Goal: Task Accomplishment & Management: Manage account settings

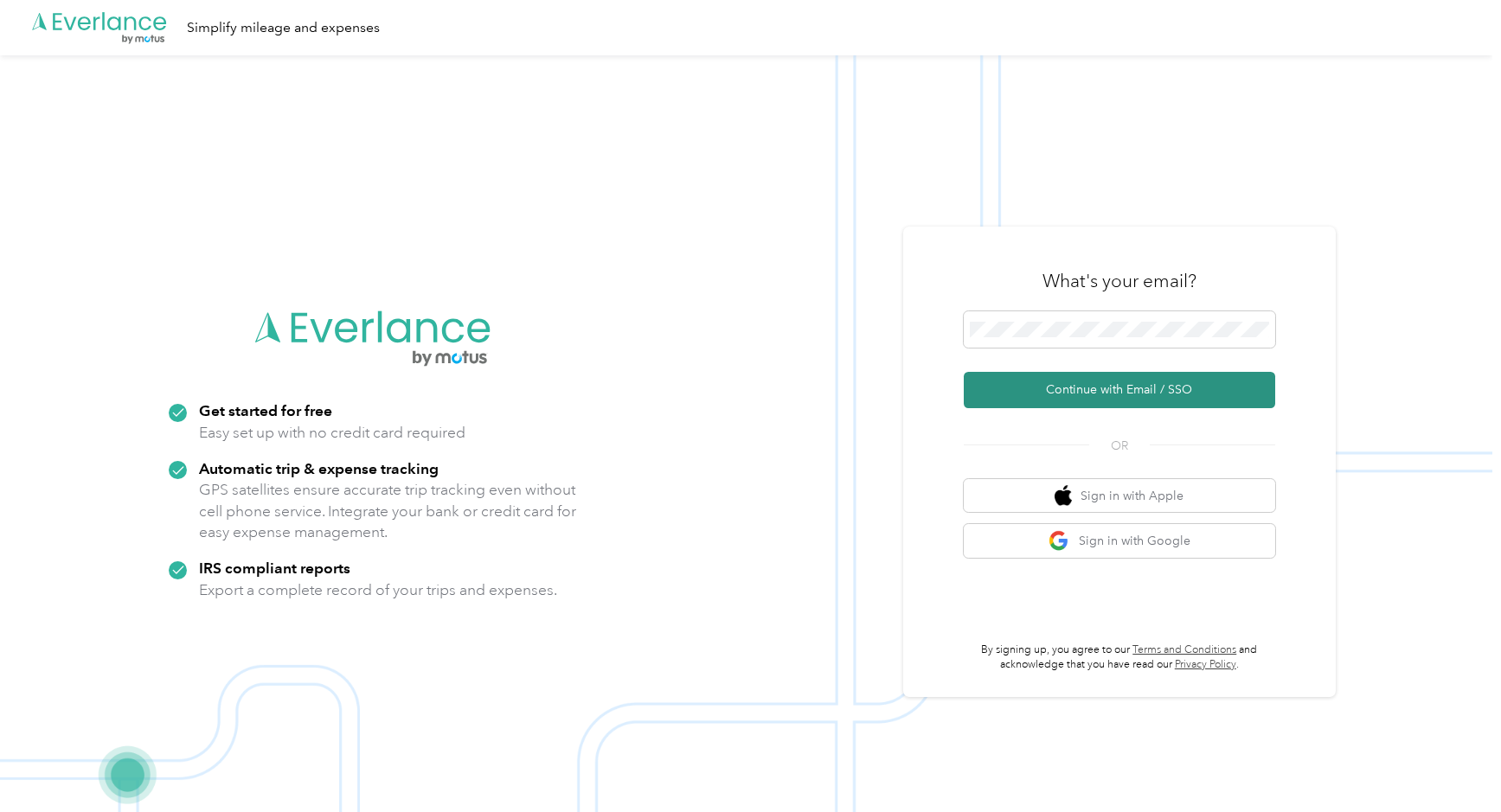
click at [1094, 386] on button "Continue with Email / SSO" at bounding box center [1119, 390] width 311 height 36
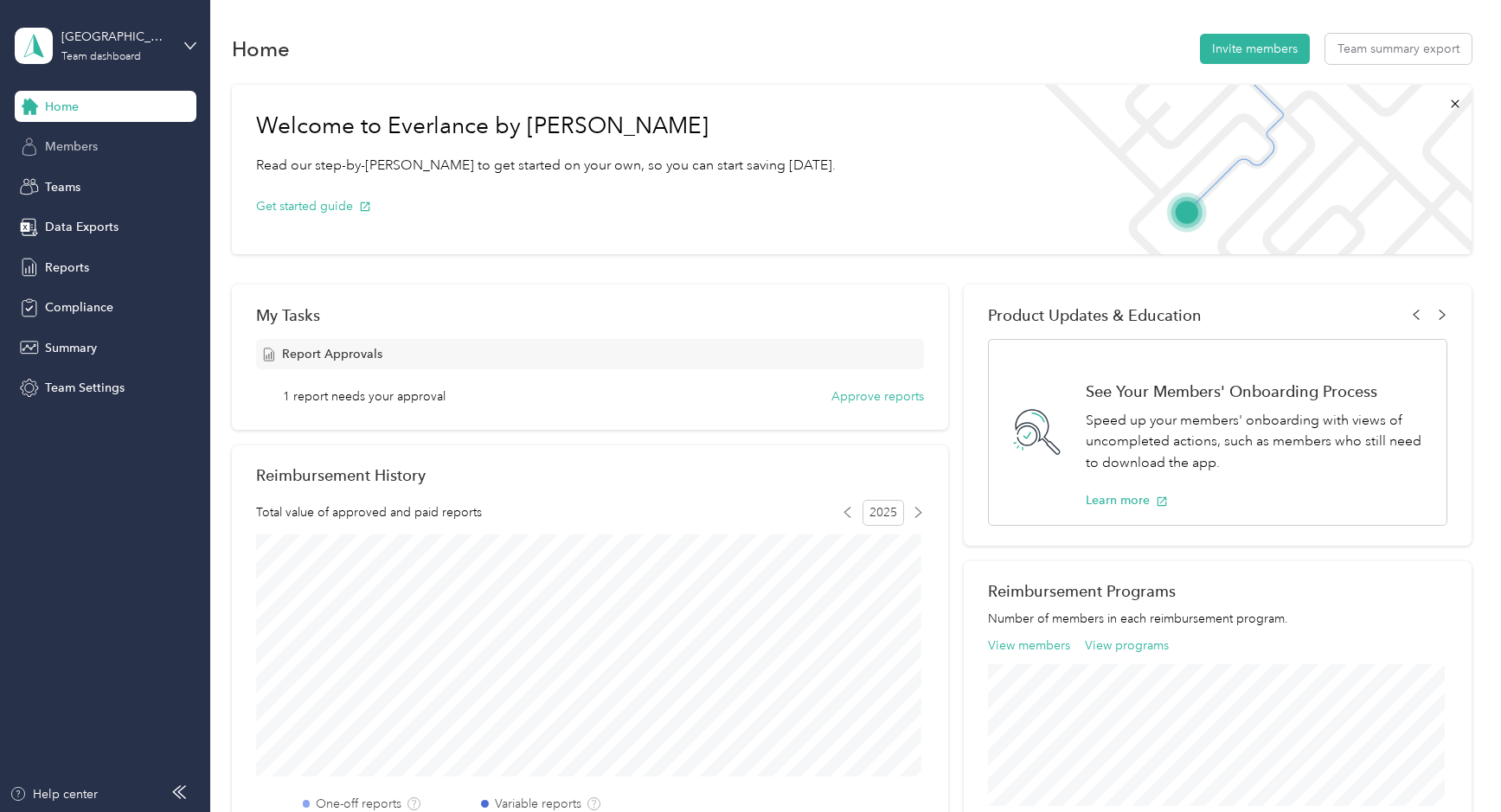
click at [76, 155] on span "Members" at bounding box center [71, 146] width 52 height 18
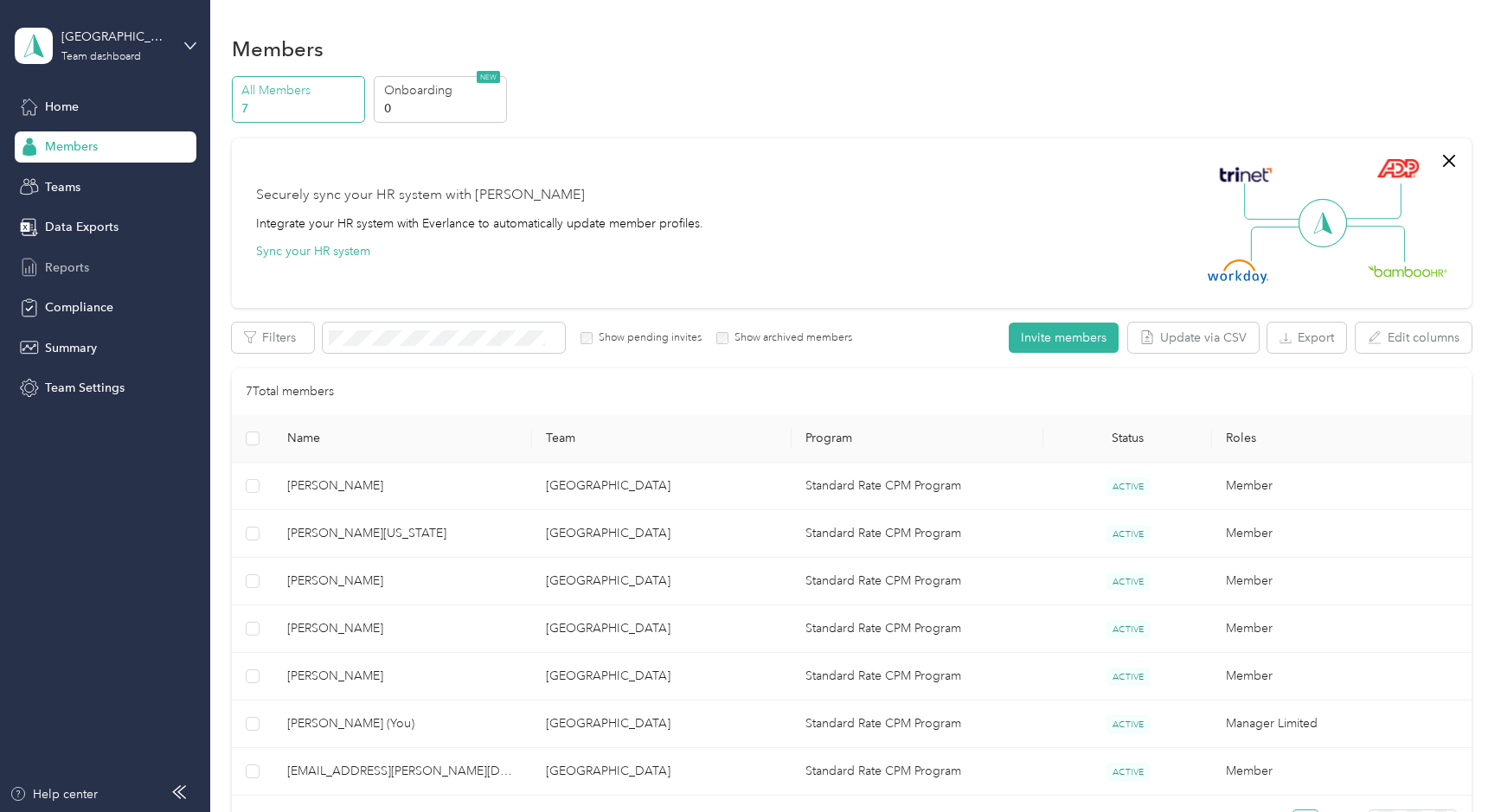
click at [78, 271] on span "Reports" at bounding box center [67, 268] width 44 height 18
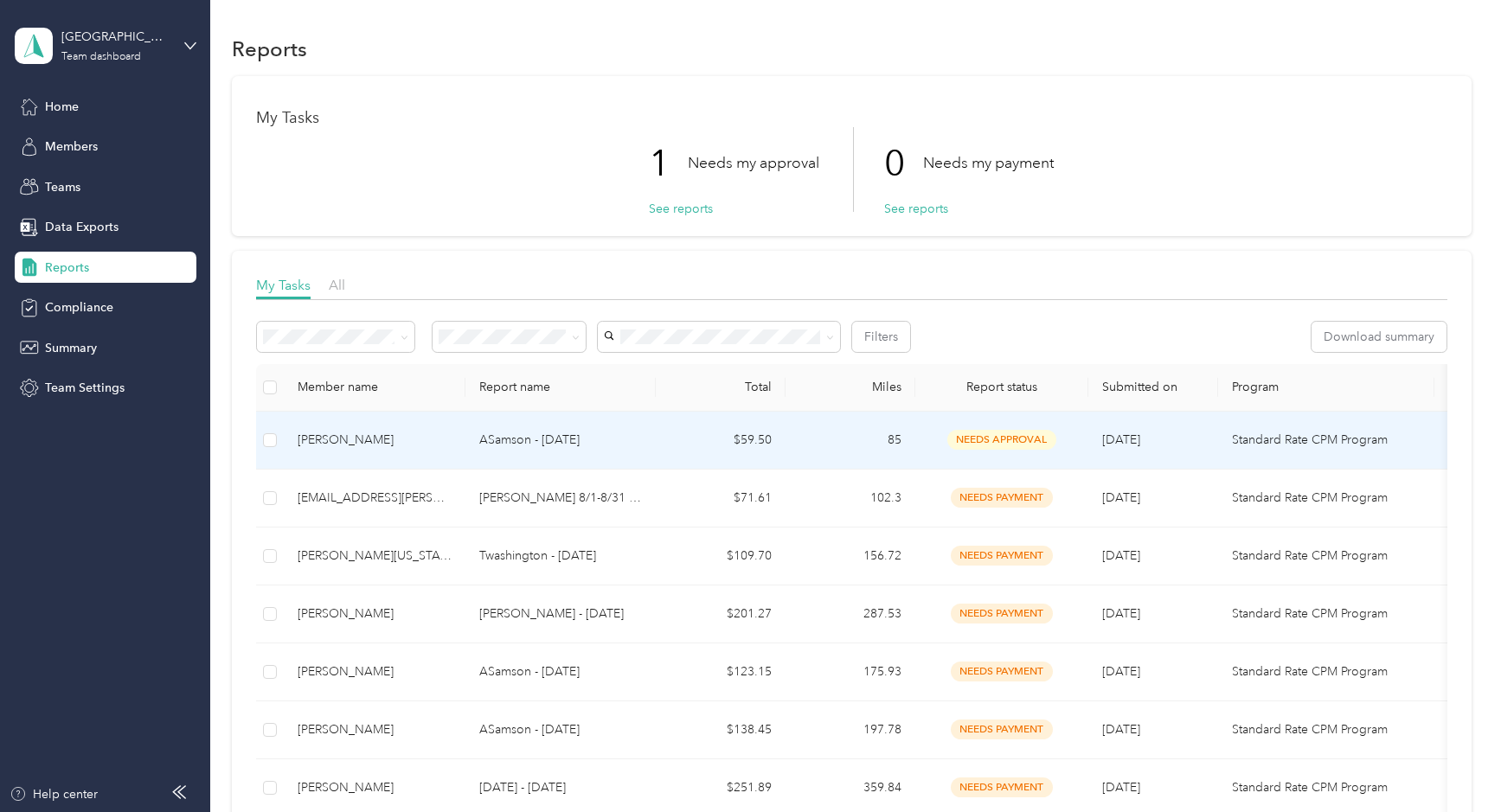
click at [626, 448] on p "ASamson - Sept 2025" at bounding box center [561, 439] width 162 height 19
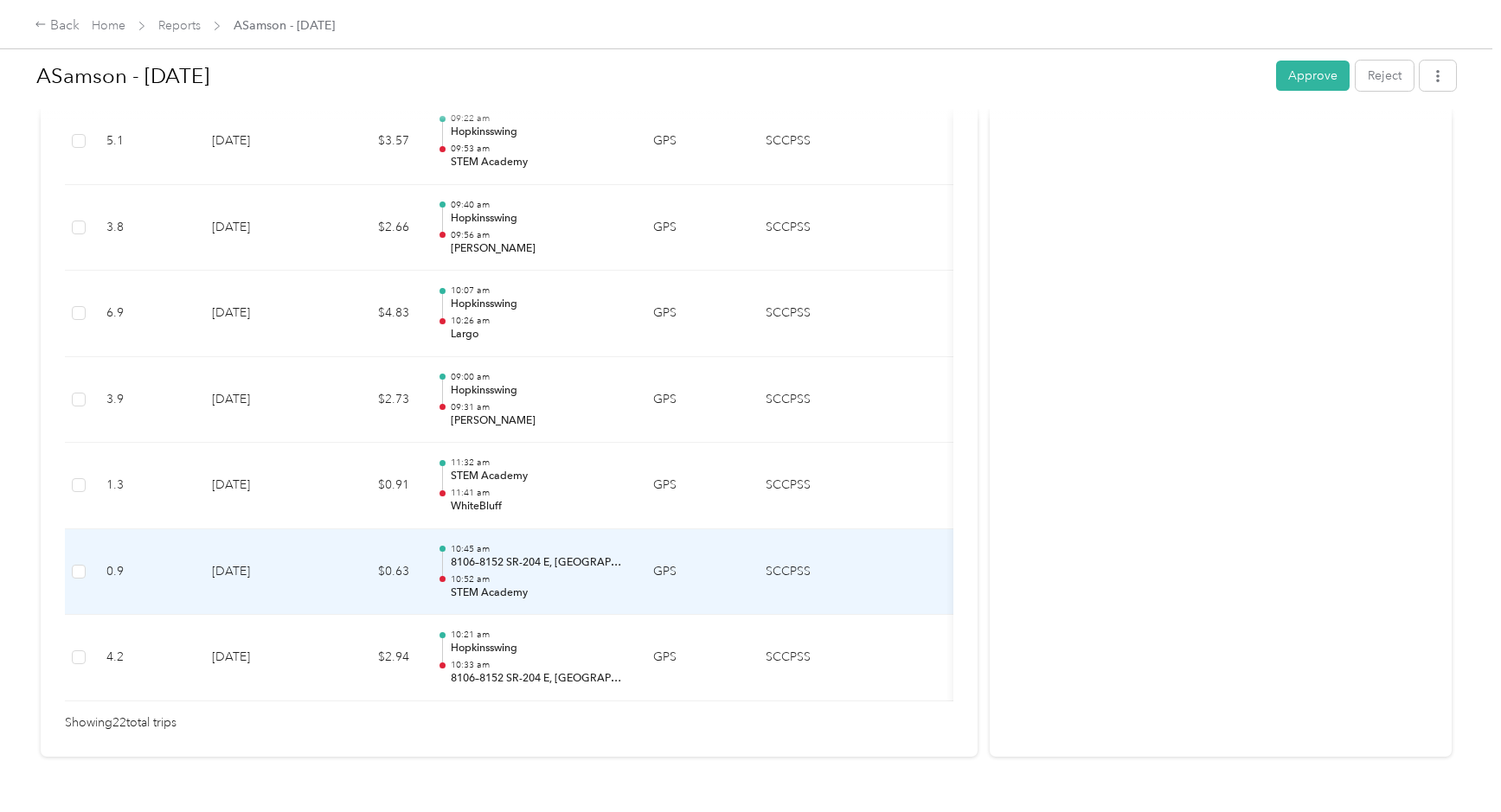
scroll to position [1878, 0]
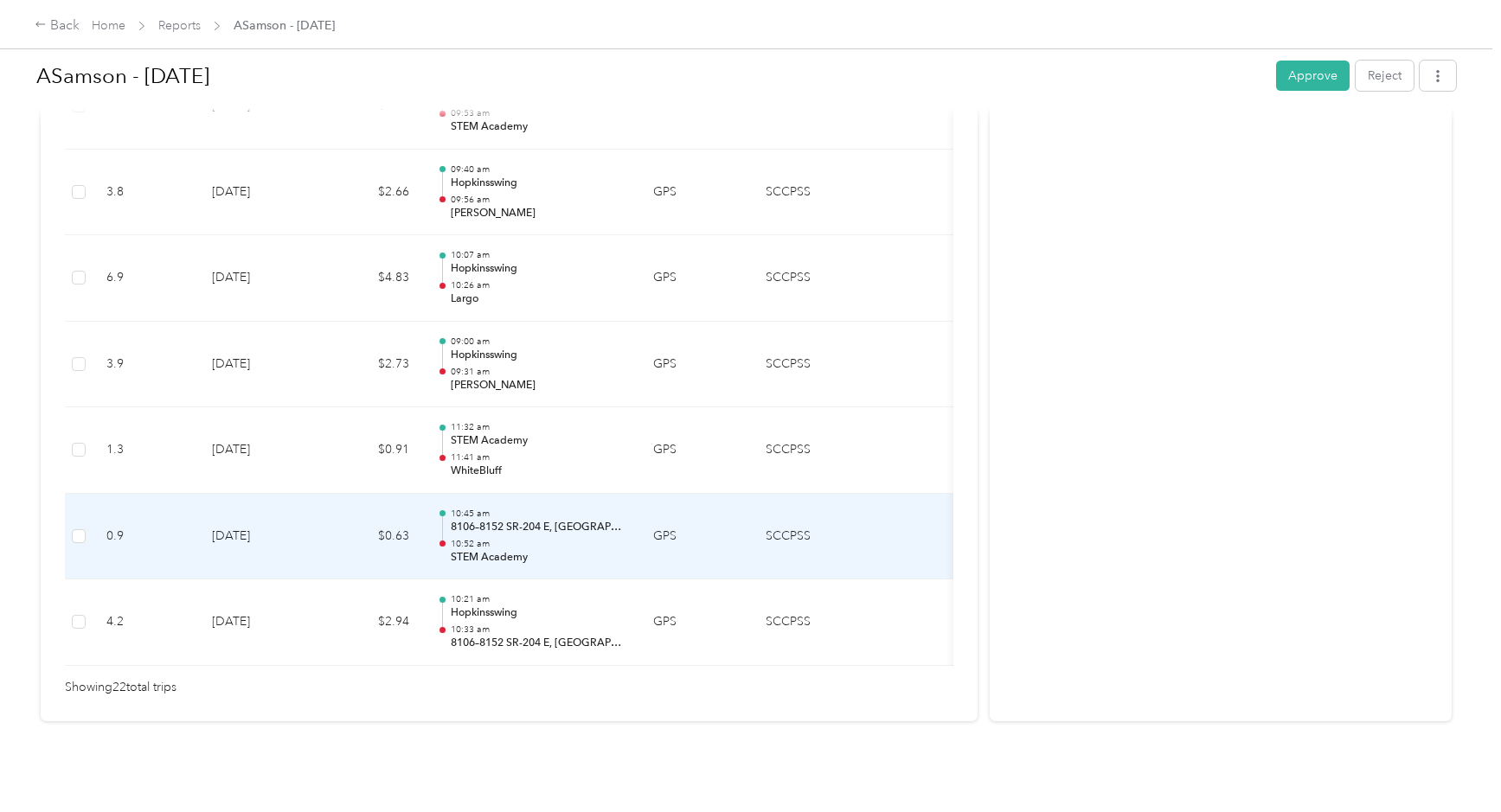
click at [561, 520] on p "8106–8152 SR-204 E, Chippewa, Savannah, GA" at bounding box center [538, 527] width 175 height 15
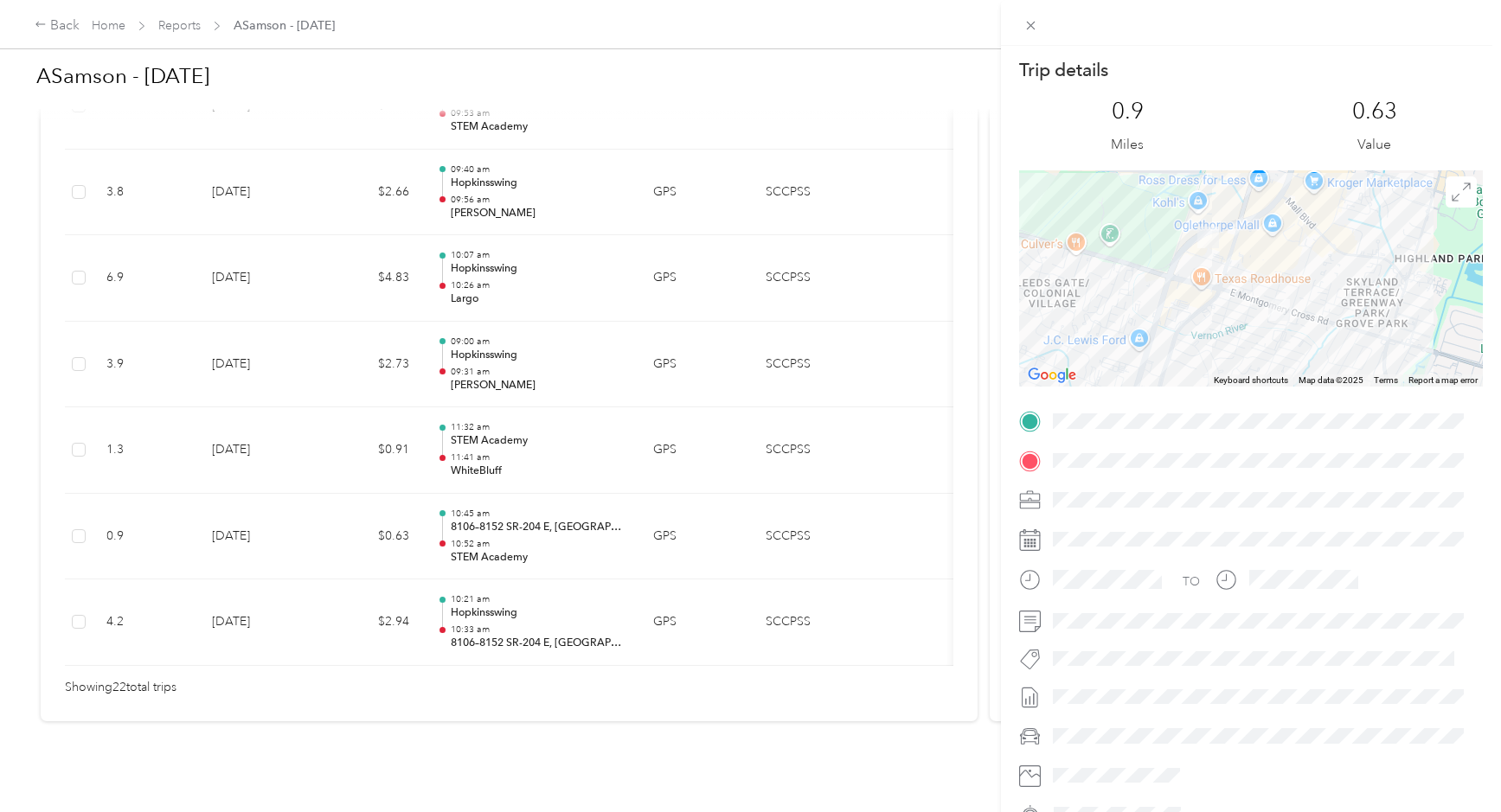
click at [593, 502] on div "Trip details This trip cannot be edited because it is either under review, appr…" at bounding box center [750, 406] width 1501 height 812
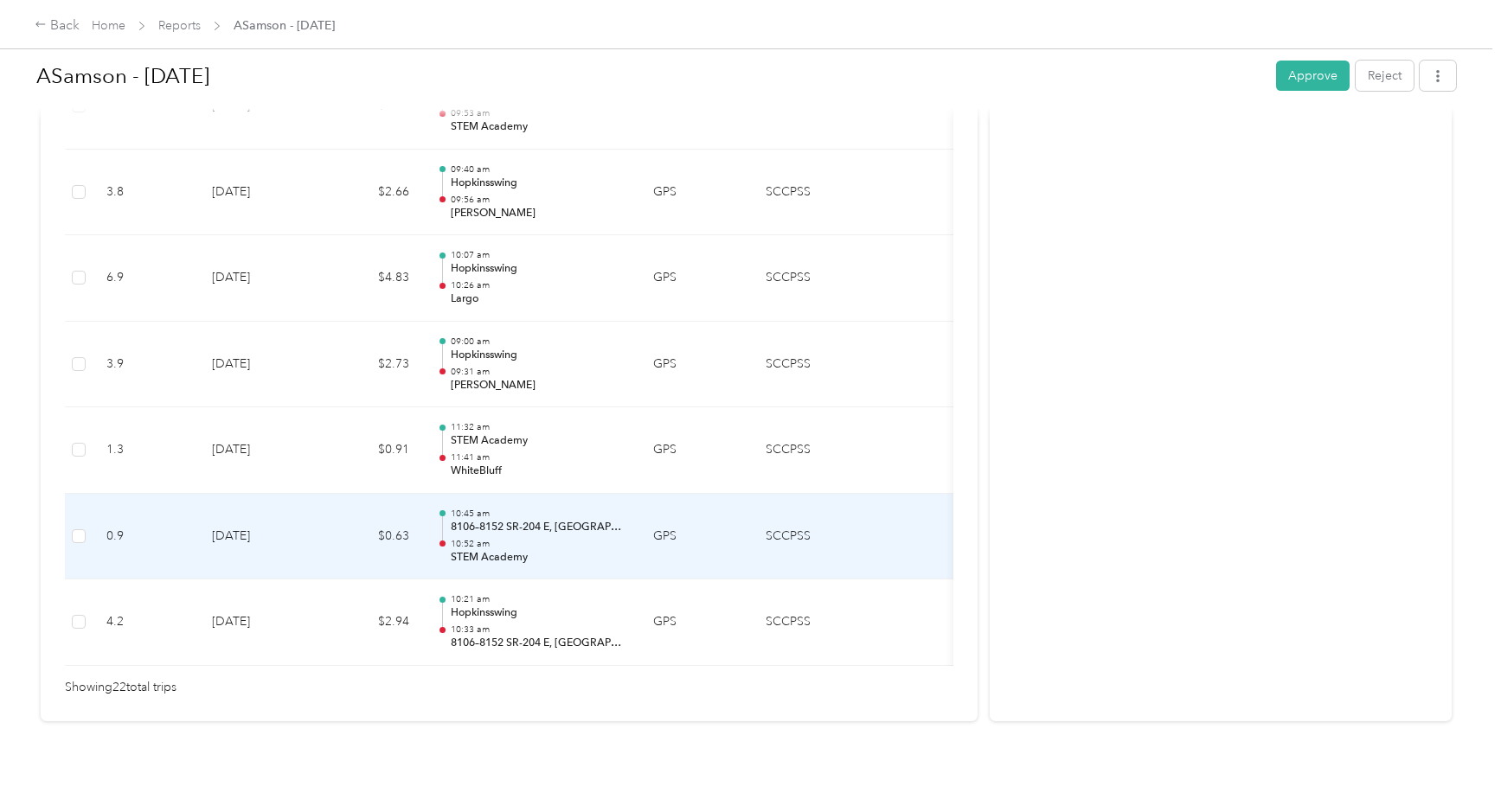
click at [559, 520] on p "8106–8152 SR-204 E, Chippewa, Savannah, GA" at bounding box center [538, 527] width 175 height 15
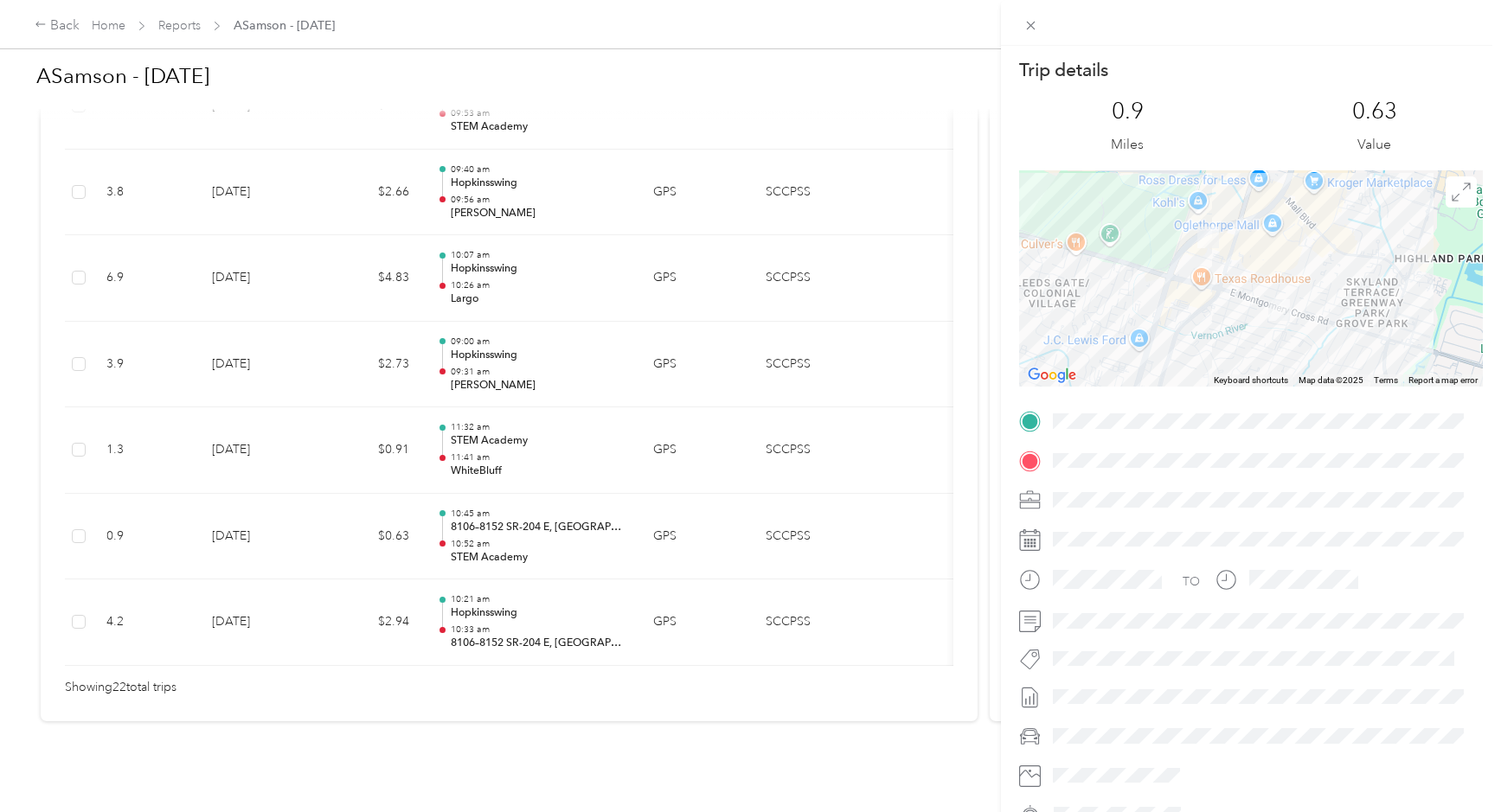
click at [514, 521] on div "Trip details This trip cannot be edited because it is either under review, appr…" at bounding box center [750, 406] width 1501 height 812
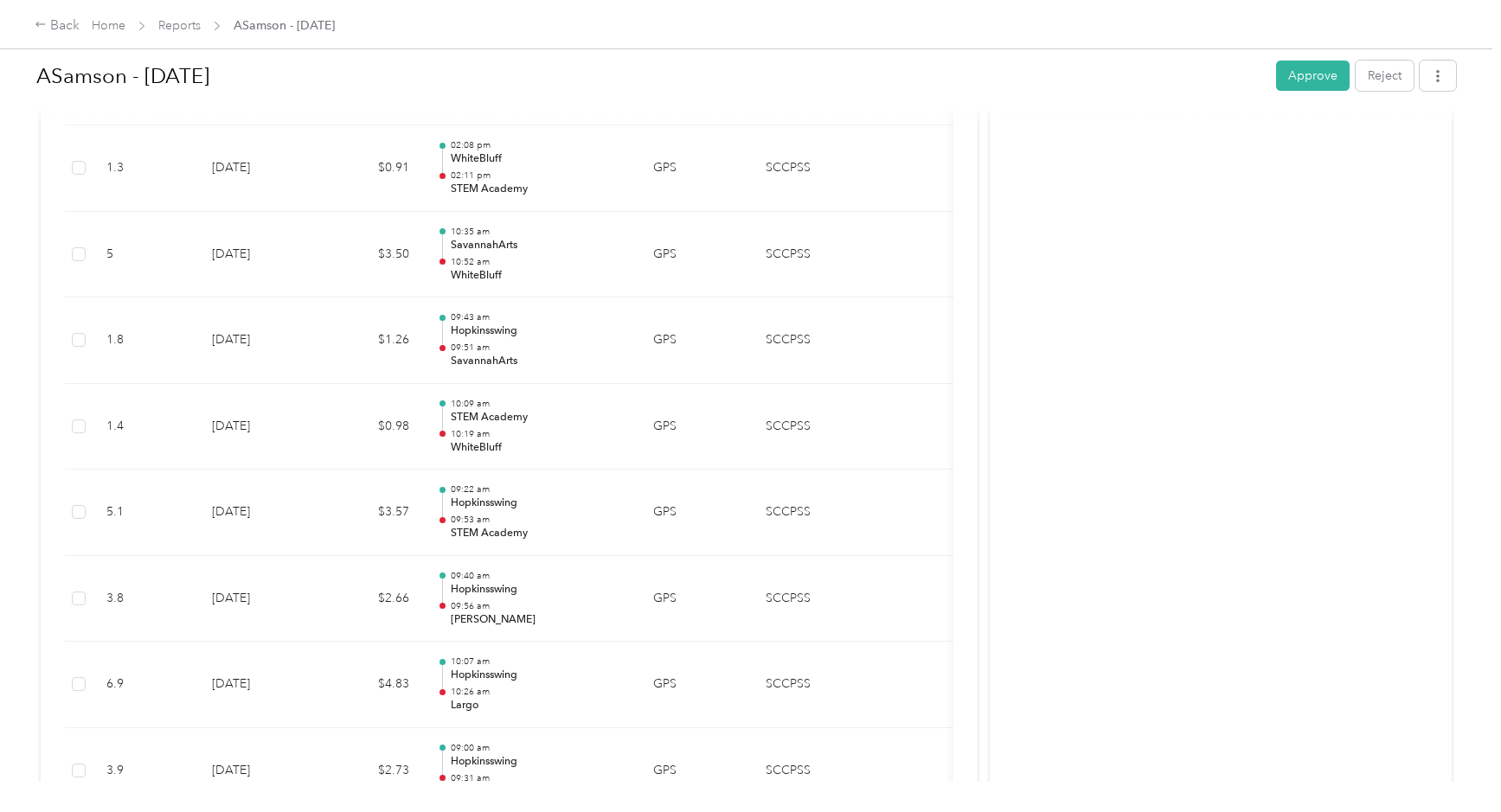
scroll to position [1186, 0]
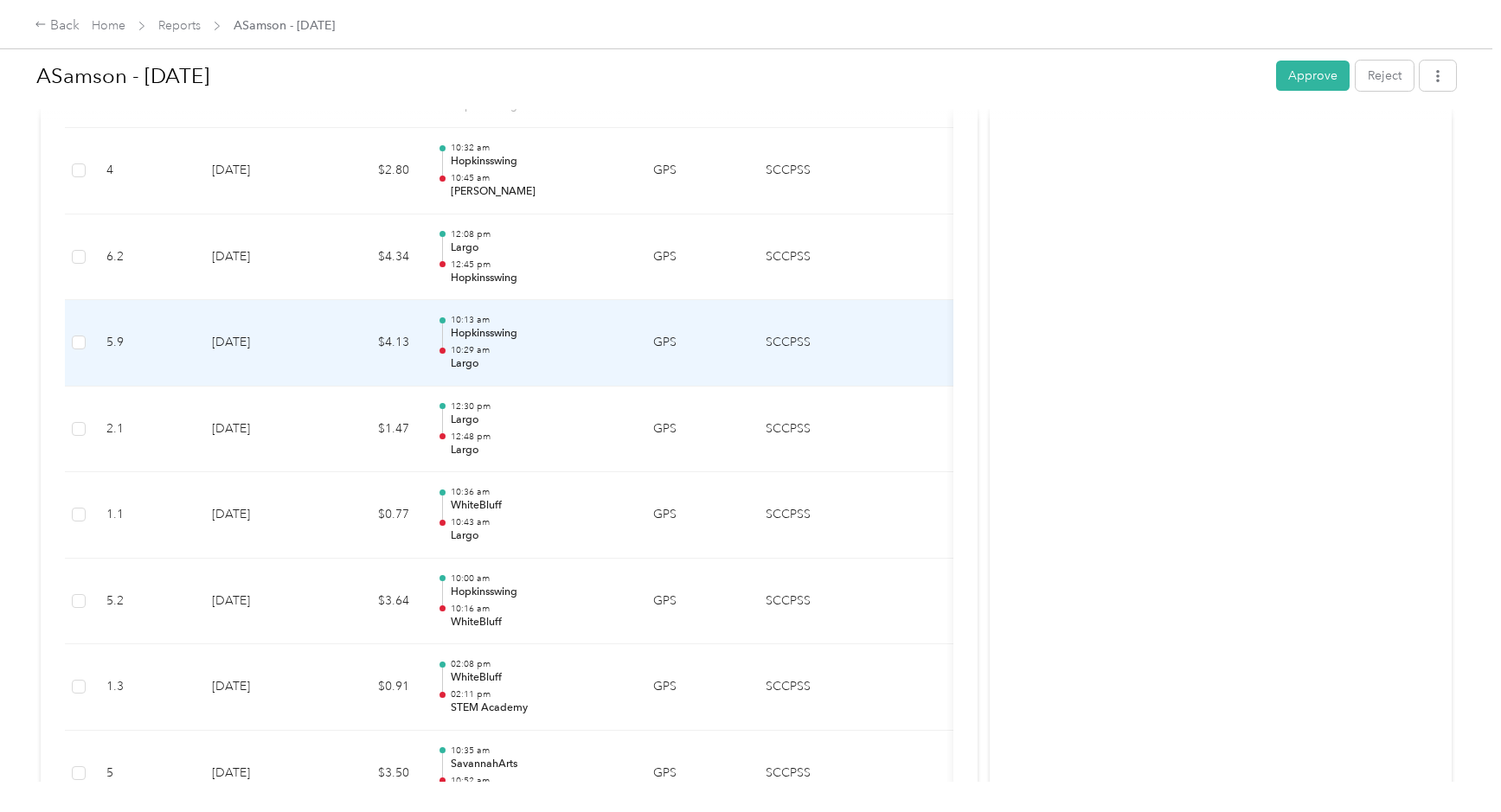
scroll to position [407, 0]
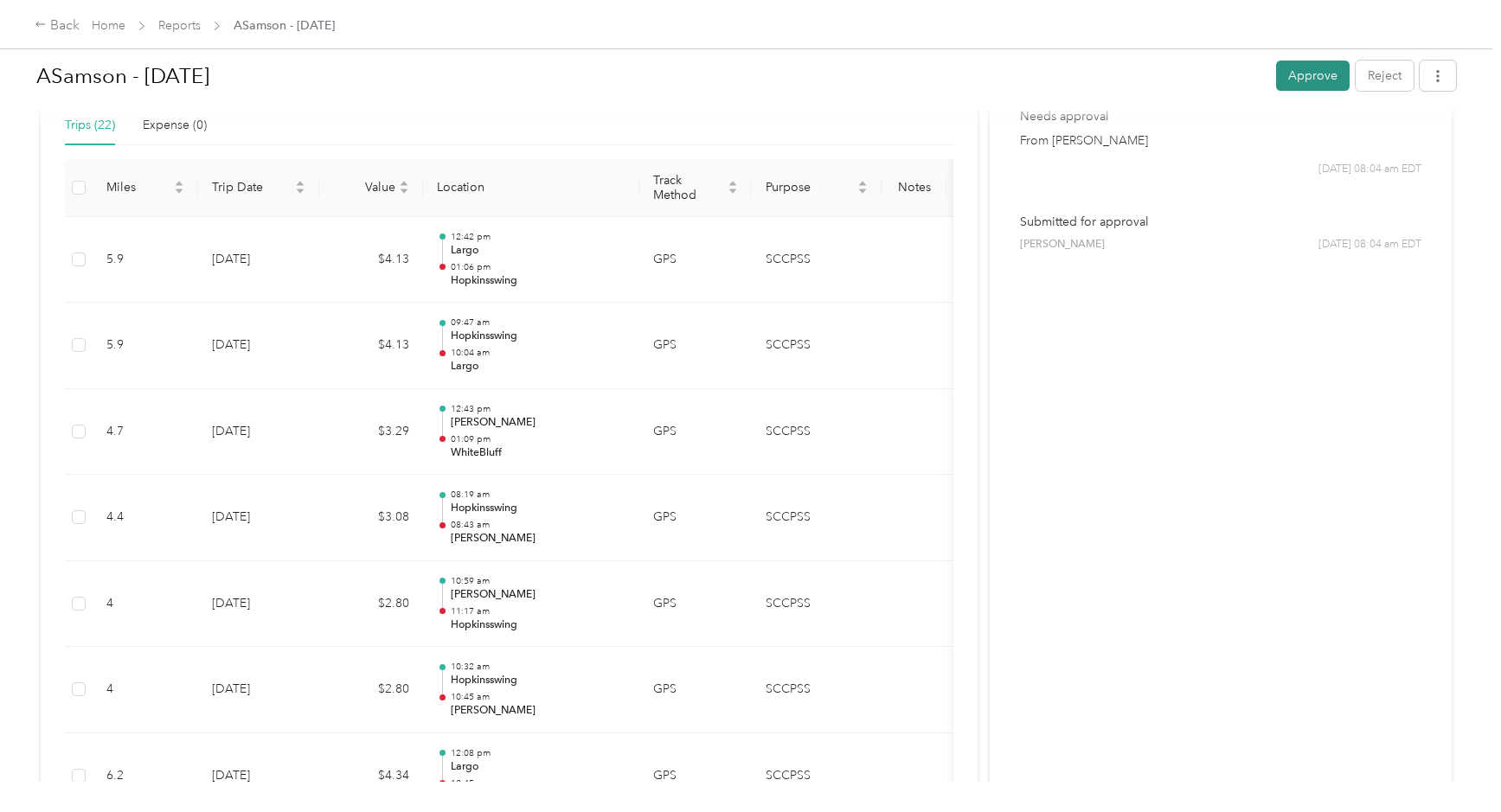
click at [1304, 73] on button "Approve" at bounding box center [1312, 76] width 73 height 31
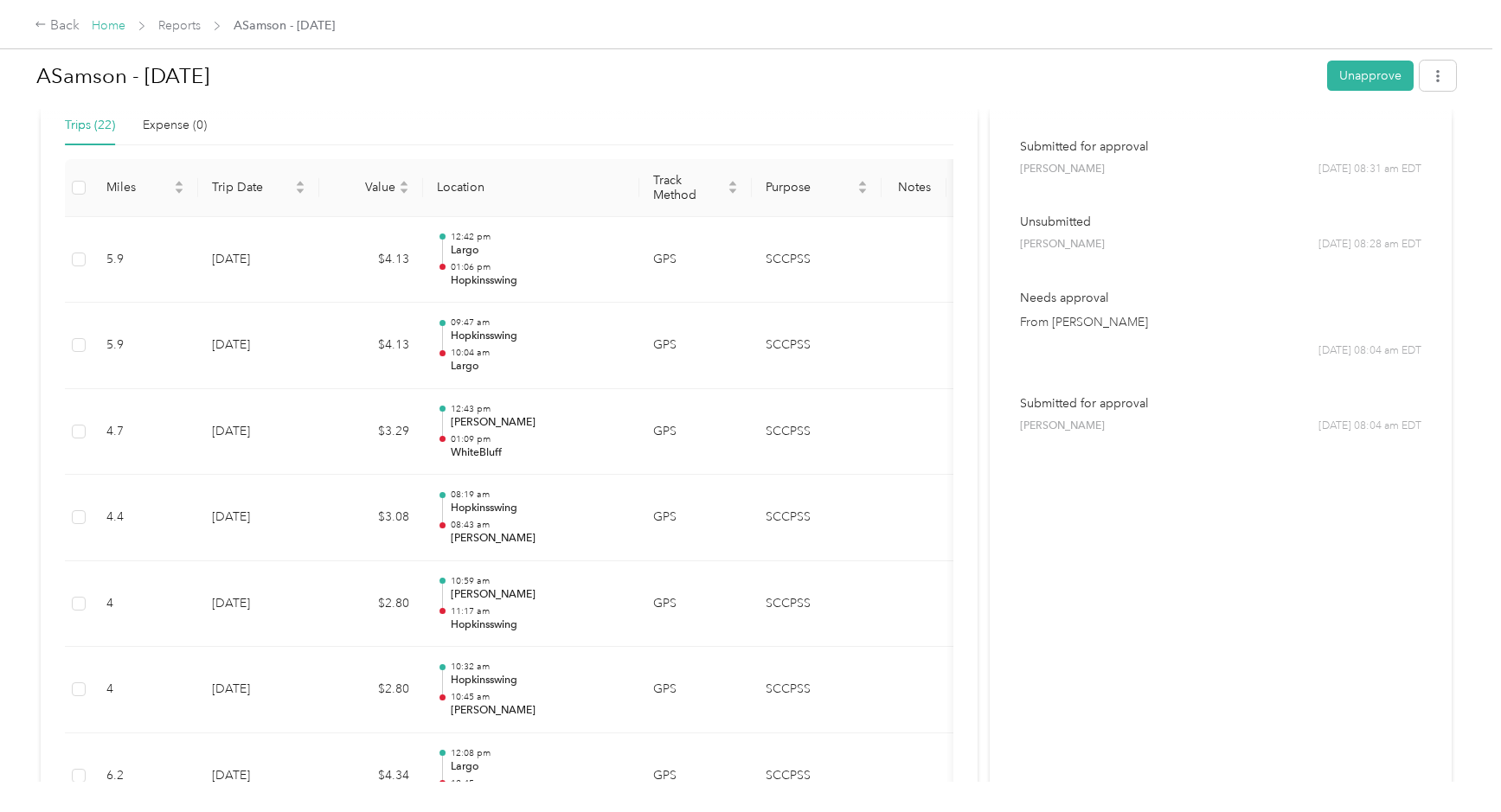
click at [110, 26] on link "Home" at bounding box center [108, 25] width 33 height 14
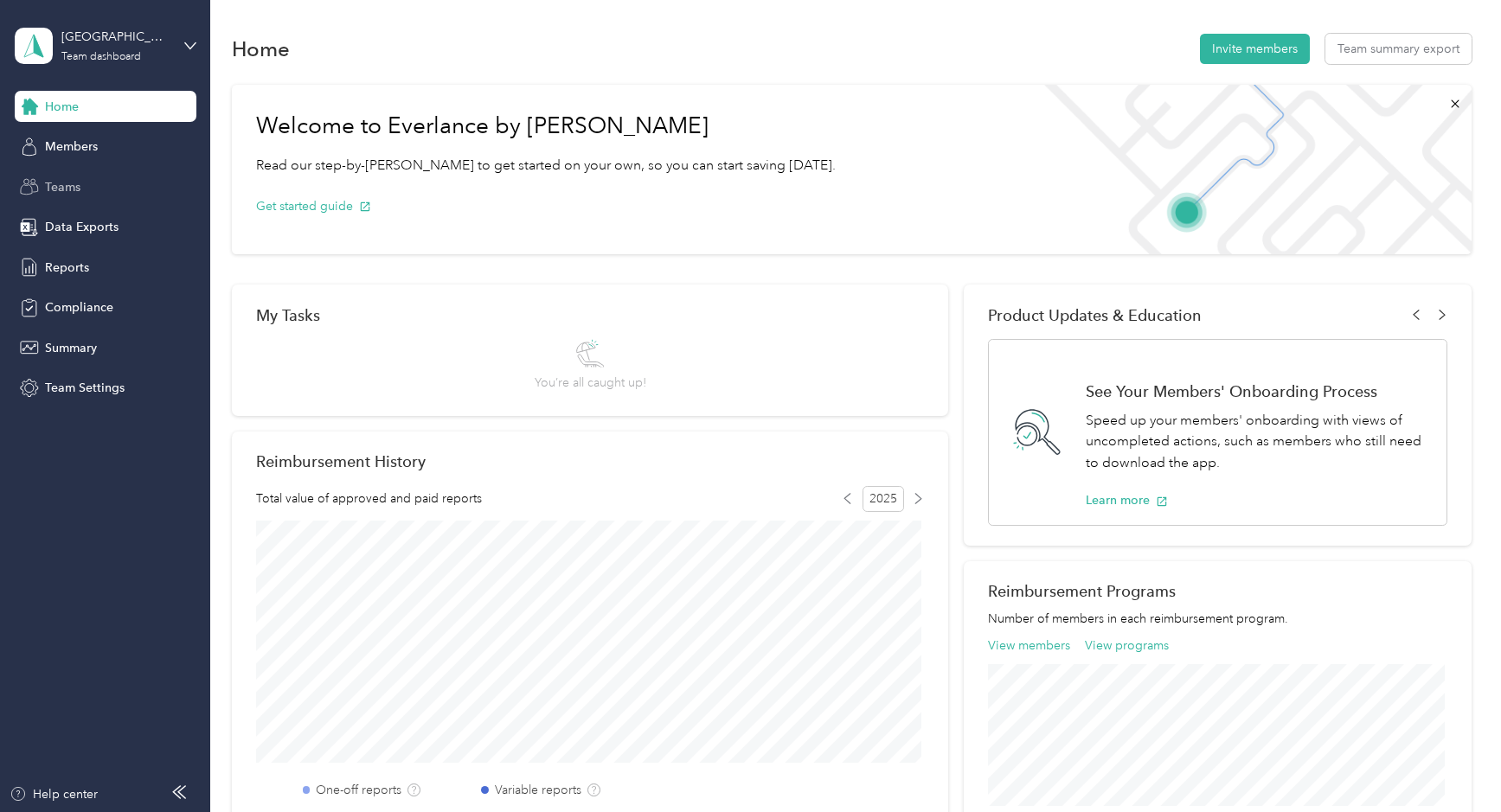
click at [75, 189] on span "Teams" at bounding box center [62, 187] width 35 height 18
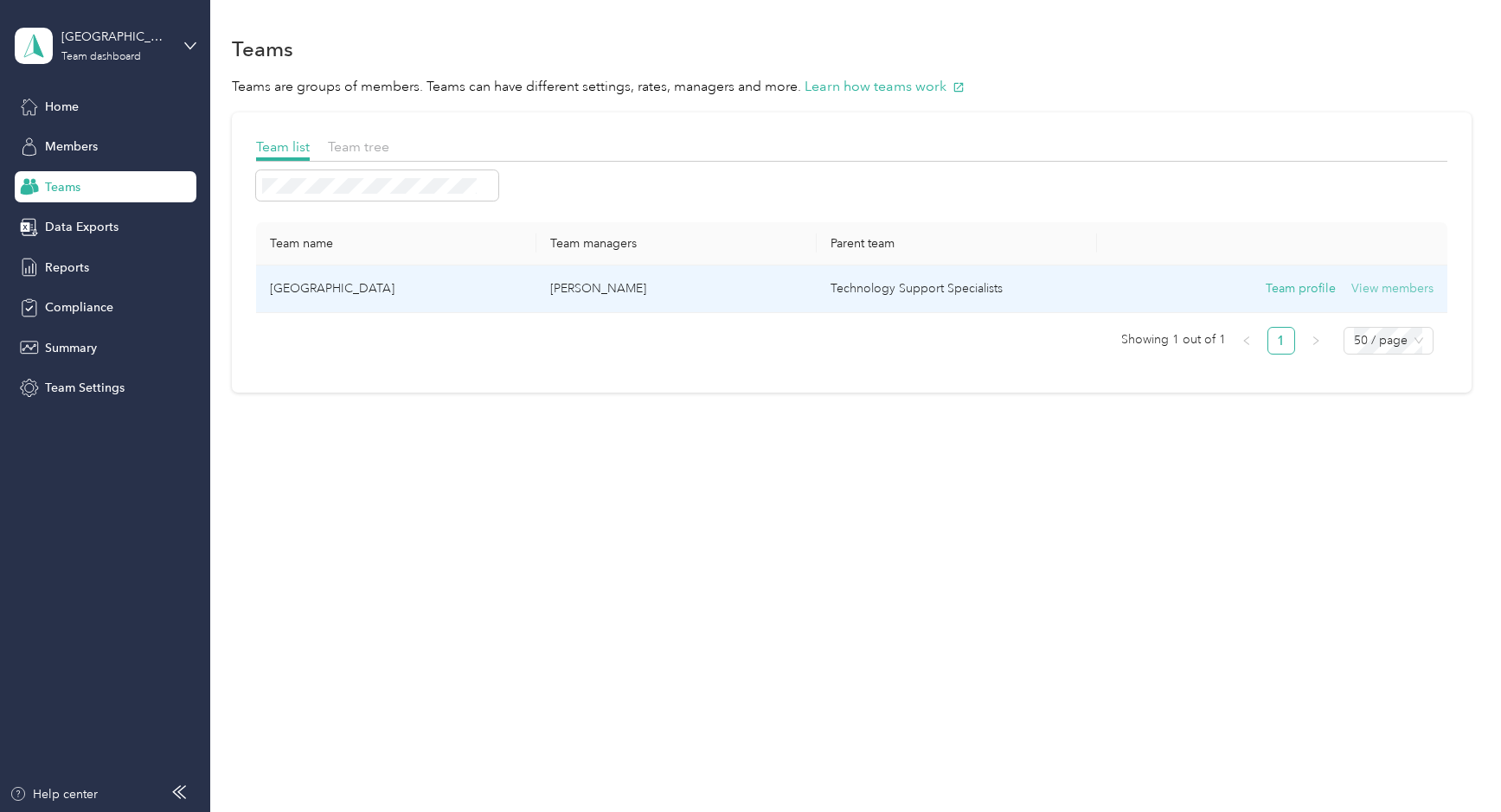
click at [1381, 282] on button "View members" at bounding box center [1392, 289] width 82 height 19
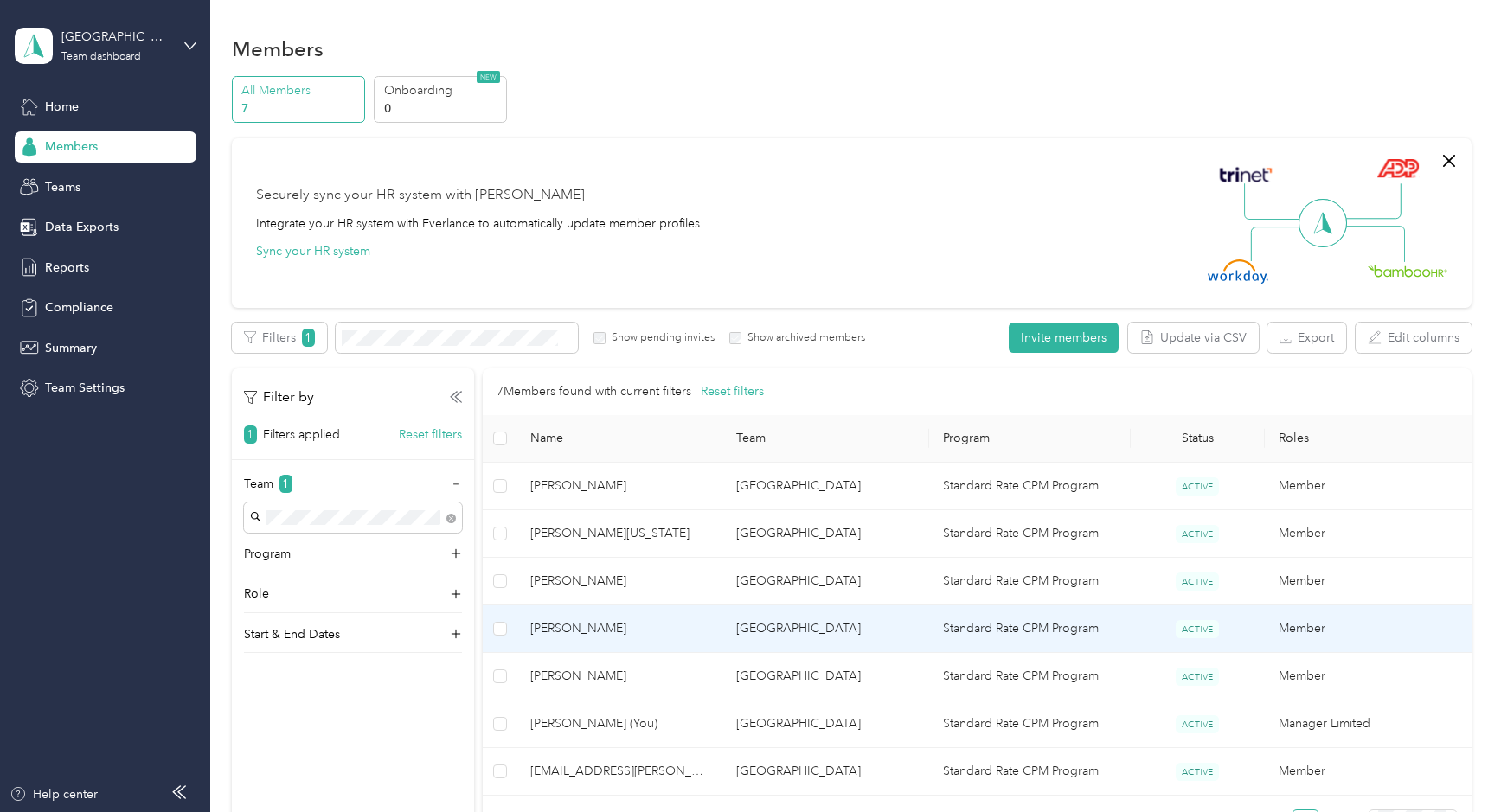
scroll to position [87, 0]
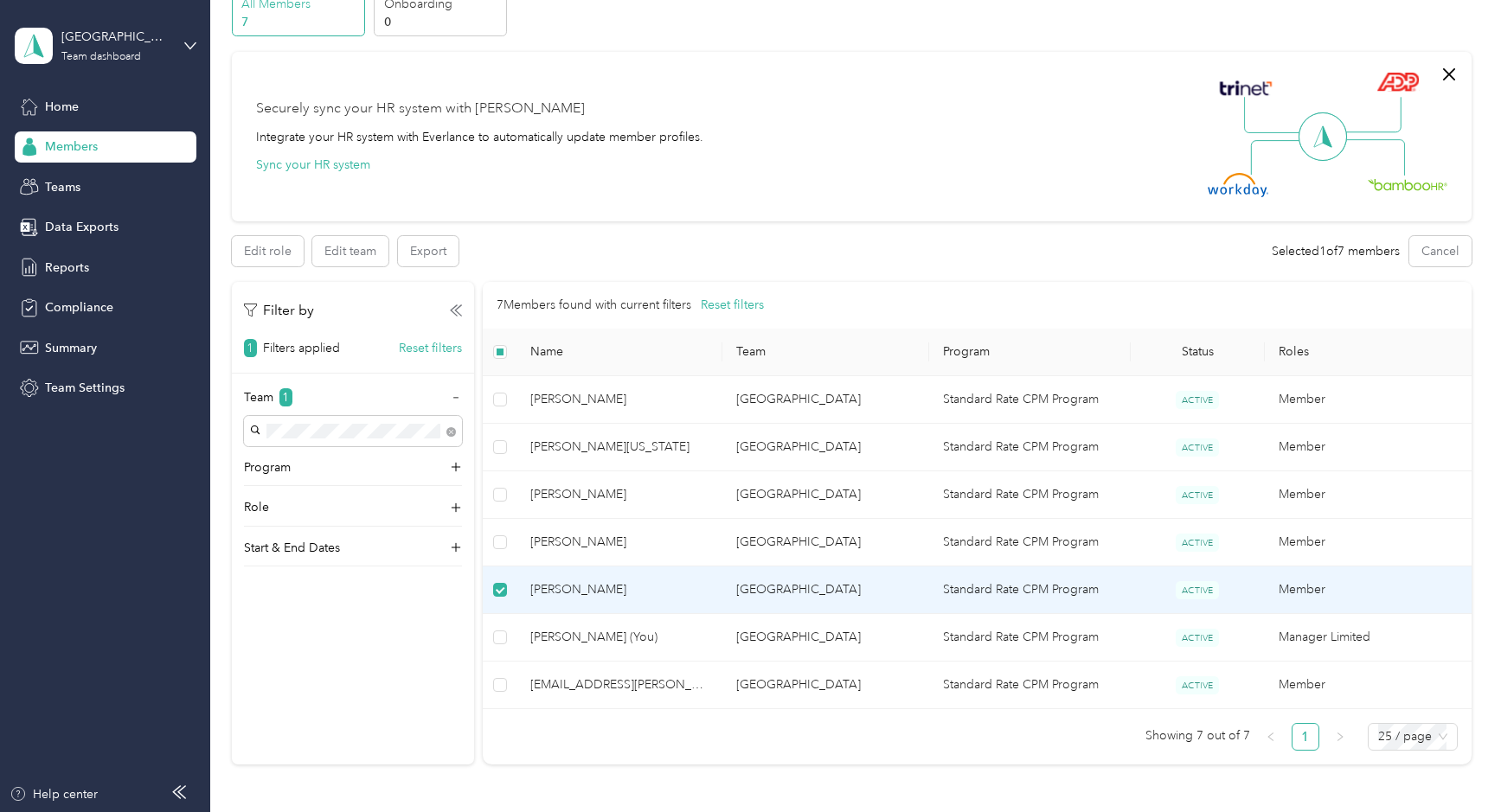
click at [575, 588] on span "Antonio Samson" at bounding box center [620, 589] width 179 height 19
click at [574, 586] on span "Antonio Samson" at bounding box center [620, 589] width 179 height 19
click at [51, 186] on span "Teams" at bounding box center [62, 187] width 35 height 18
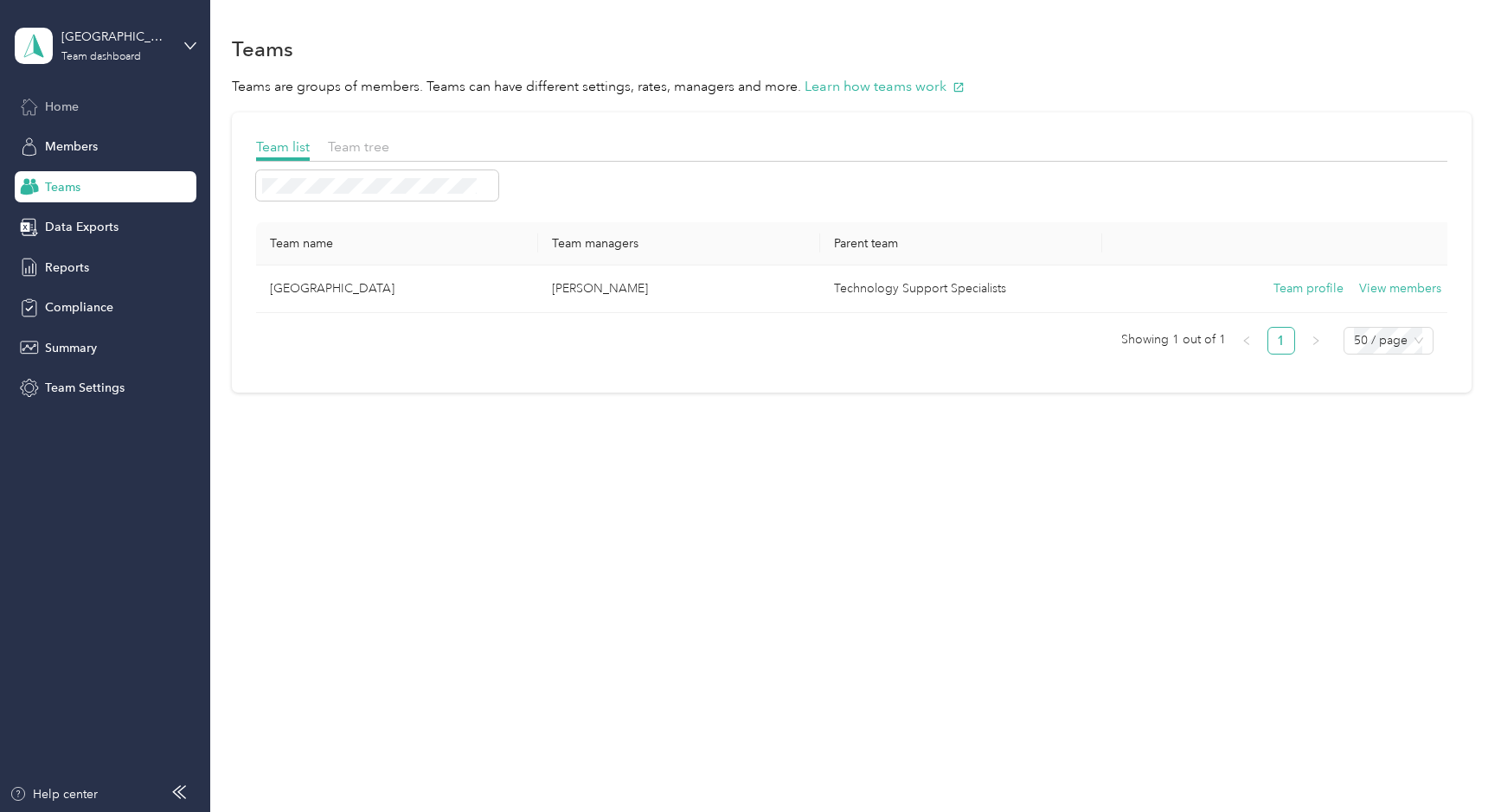
click at [59, 92] on div "Home" at bounding box center [105, 106] width 181 height 32
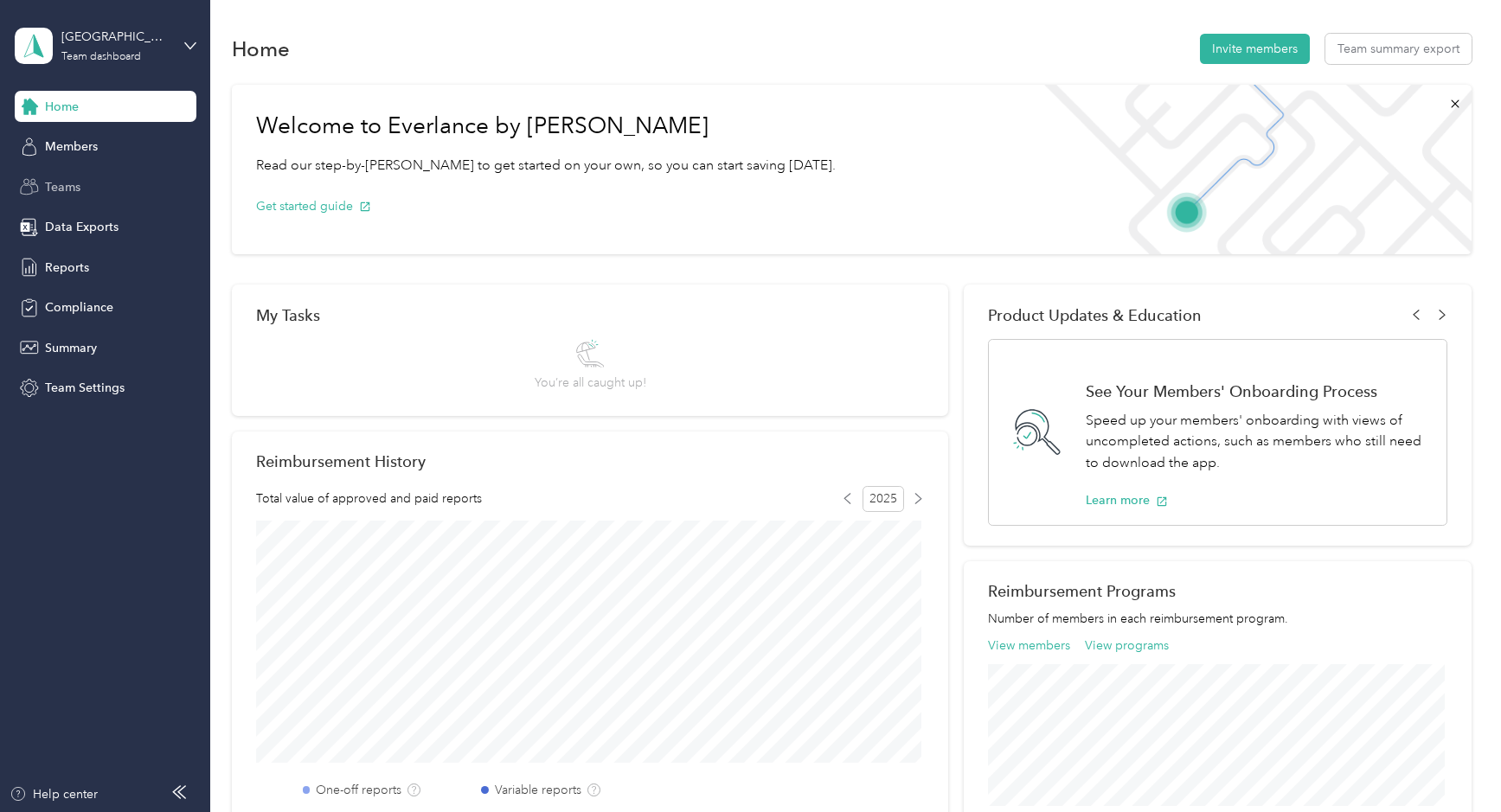
click at [72, 189] on span "Teams" at bounding box center [62, 187] width 35 height 18
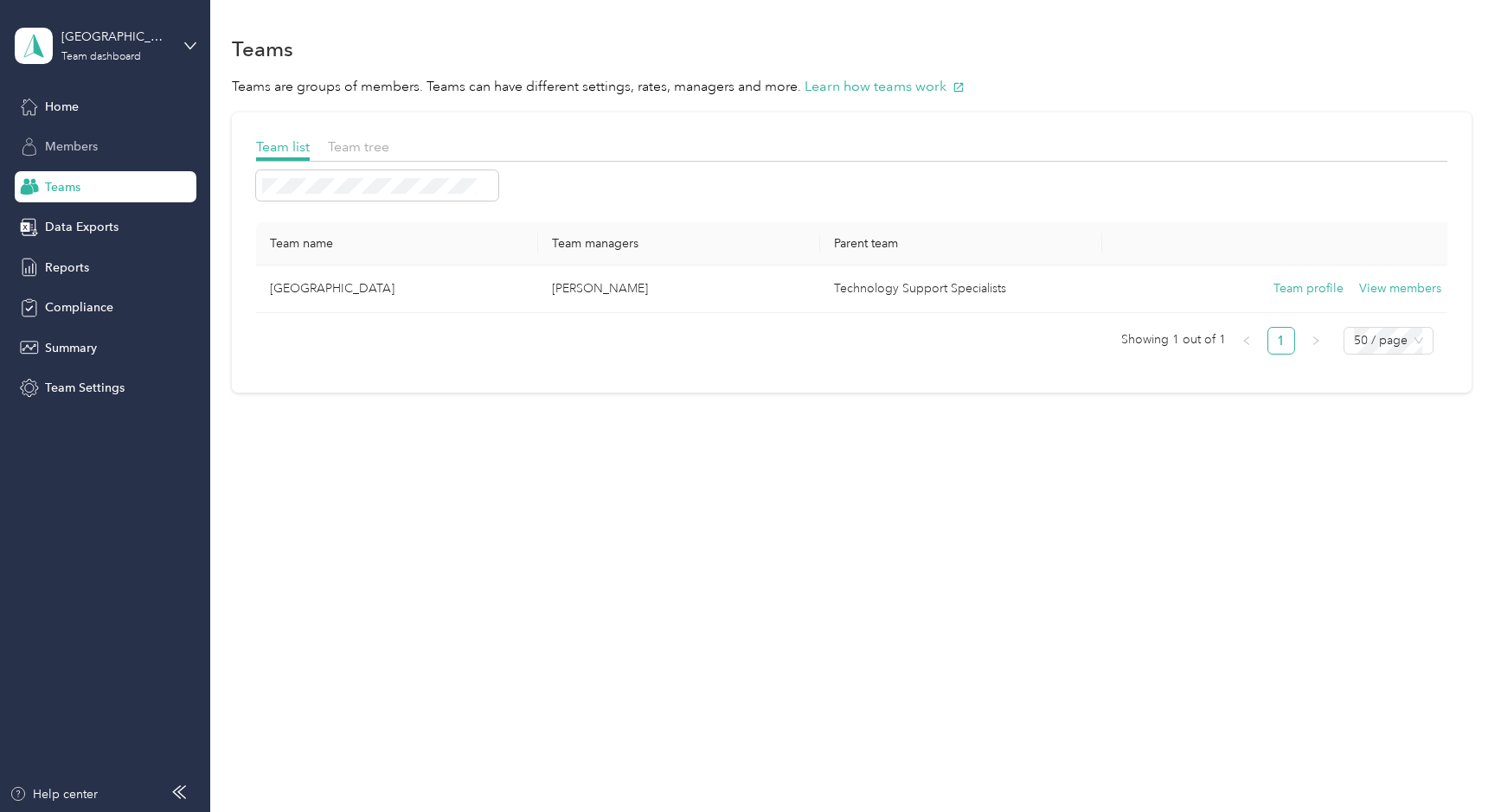
click at [83, 144] on span "Members" at bounding box center [71, 146] width 52 height 18
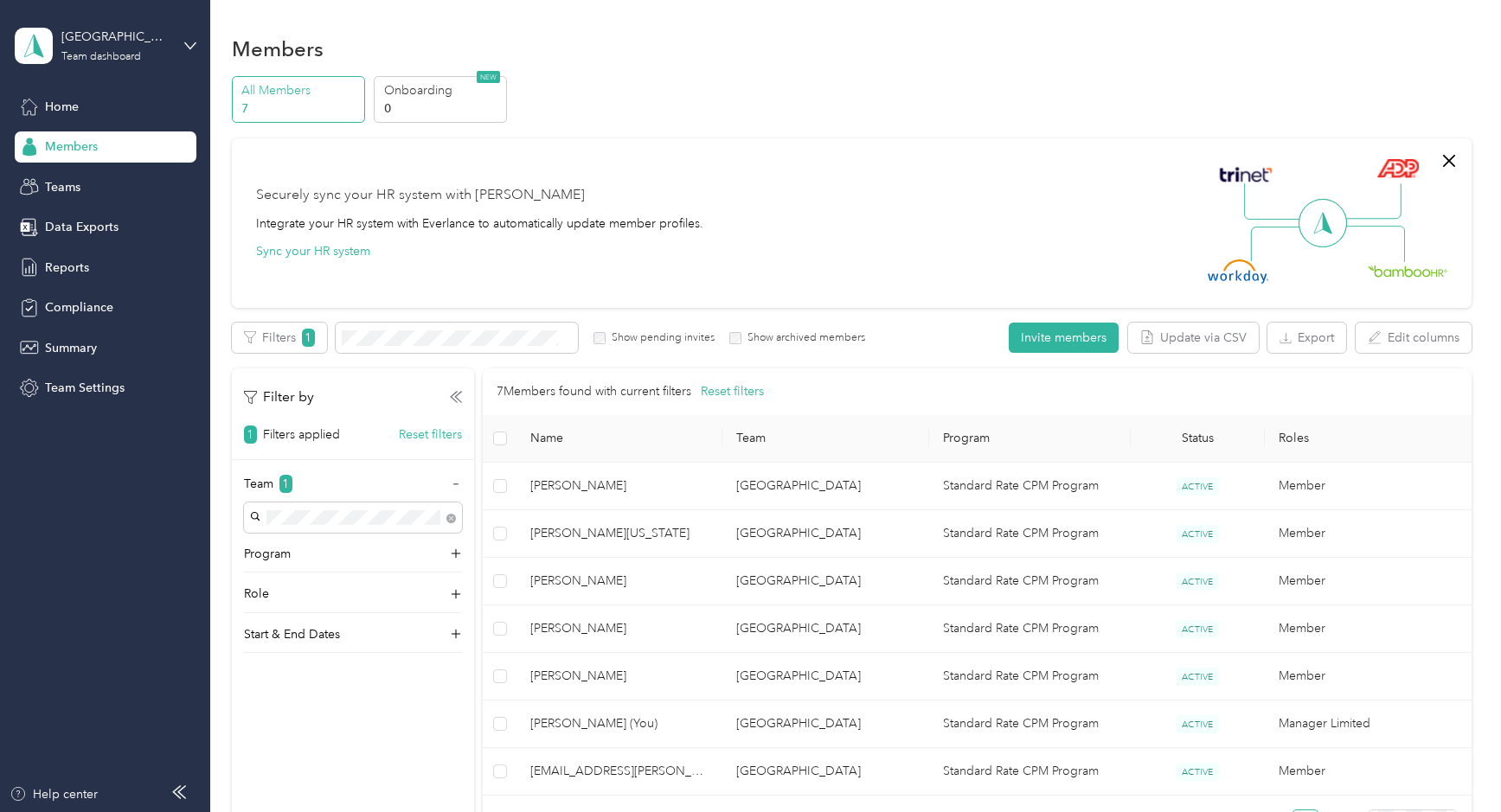
click at [276, 577] on div "Team 1 Program Role Start & End Dates" at bounding box center [353, 563] width 242 height 178
click at [289, 602] on div "Role" at bounding box center [353, 598] width 218 height 28
click at [1366, 378] on div "7 Members found with current filters Reset filters" at bounding box center [977, 392] width 988 height 47
click at [270, 109] on p "7" at bounding box center [300, 108] width 117 height 18
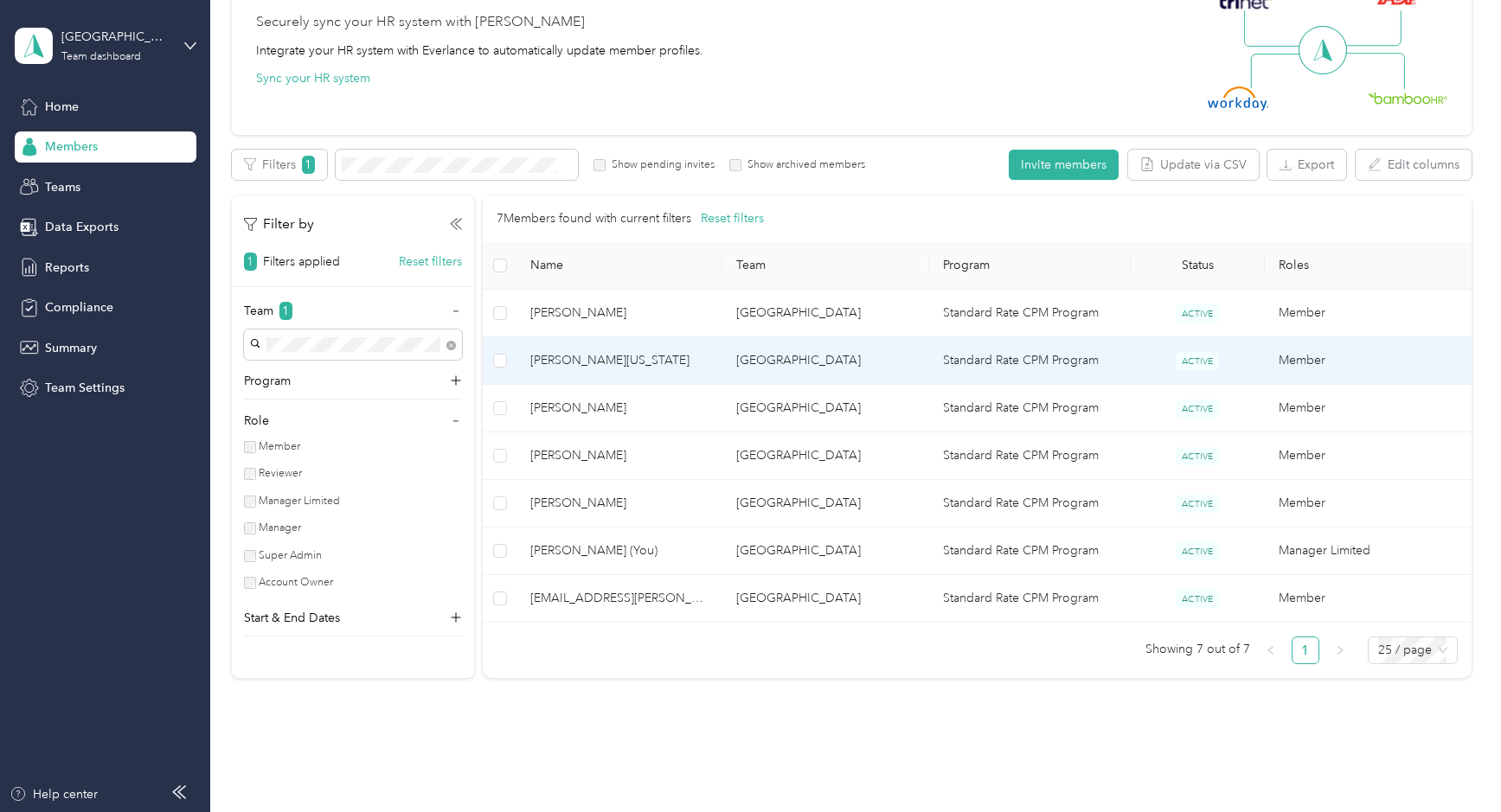
scroll to position [233, 0]
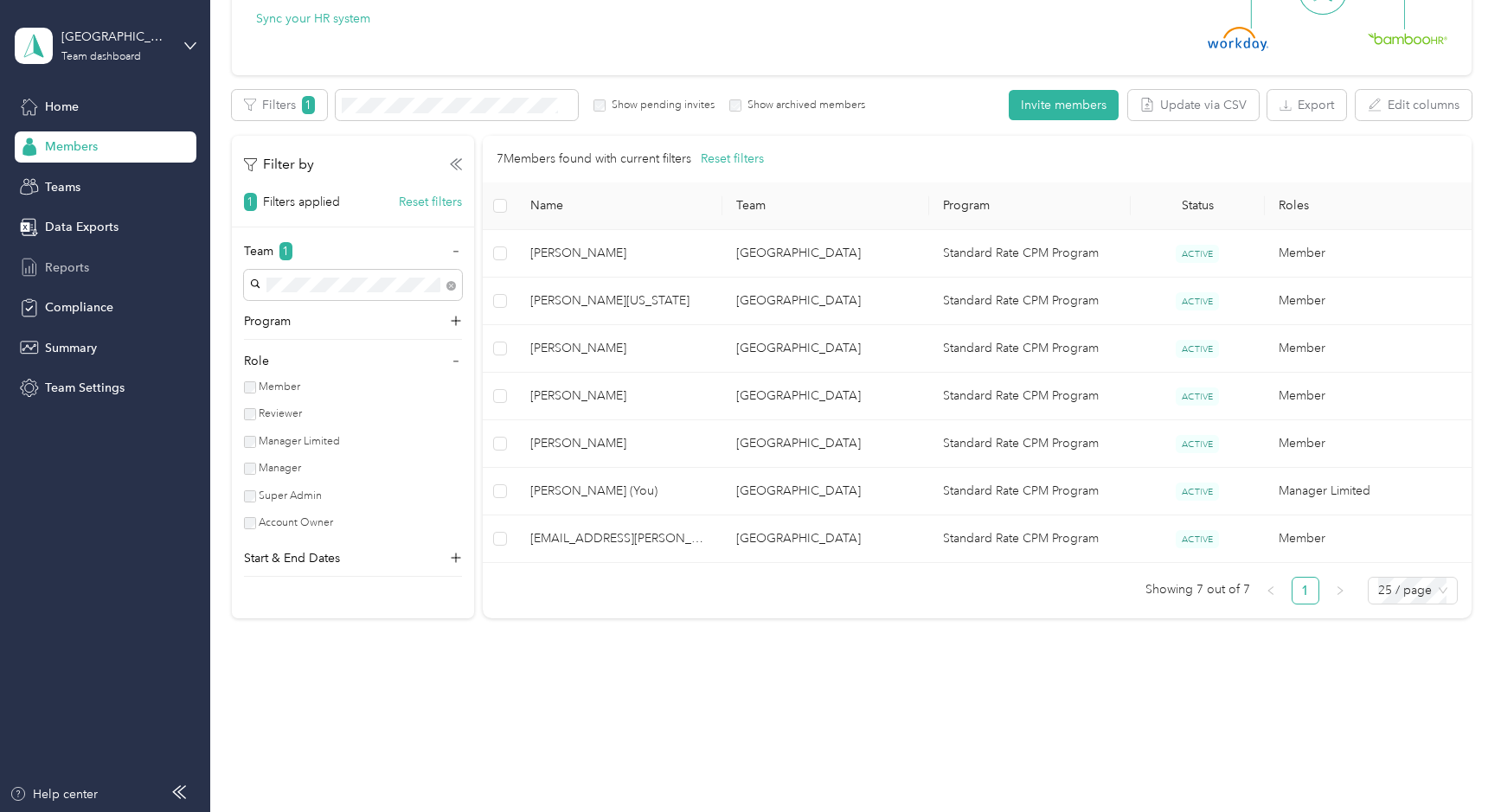
click at [57, 263] on span "Reports" at bounding box center [67, 268] width 44 height 18
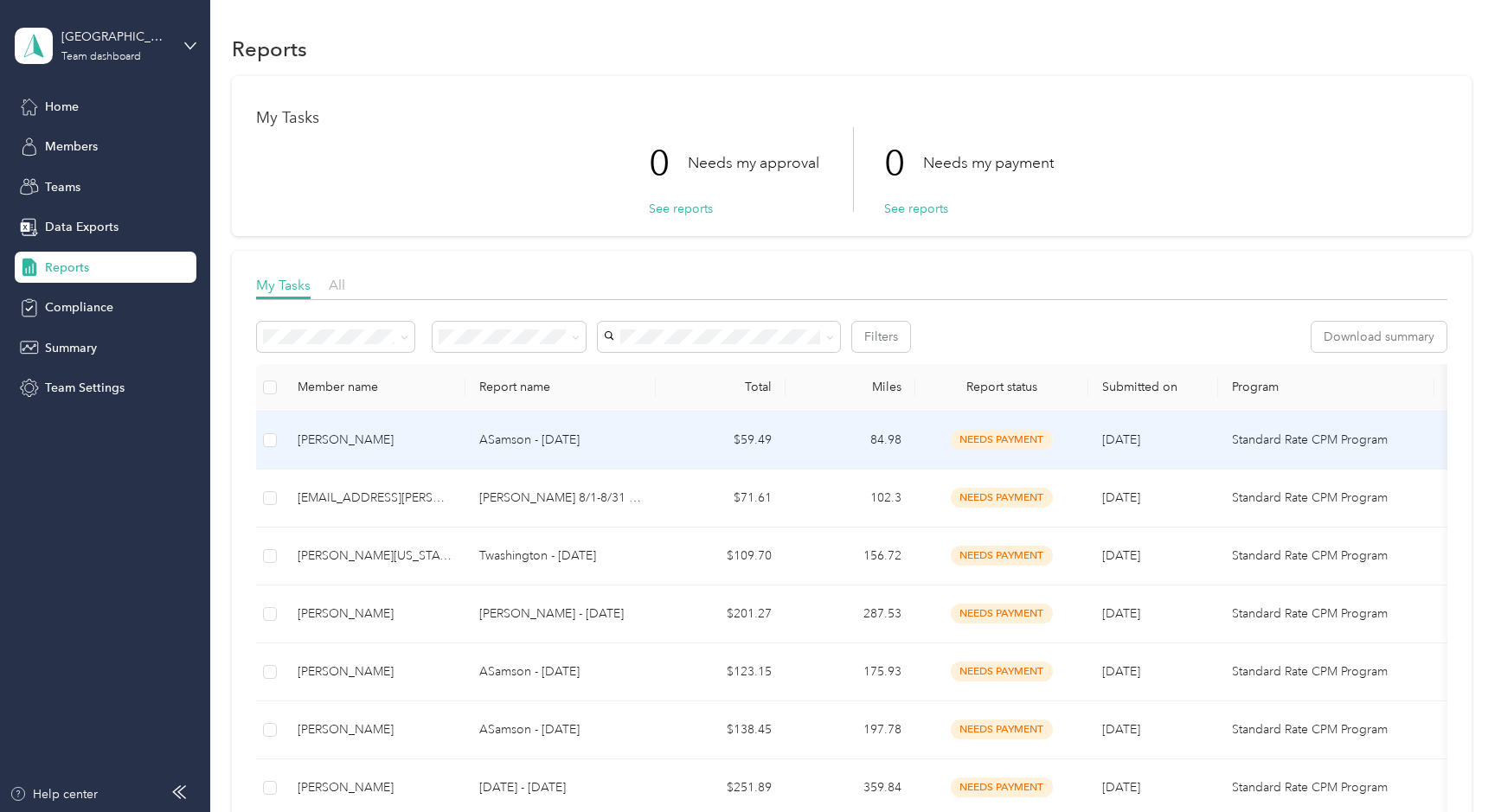
click at [382, 455] on td "Antonio Samson" at bounding box center [374, 440] width 181 height 58
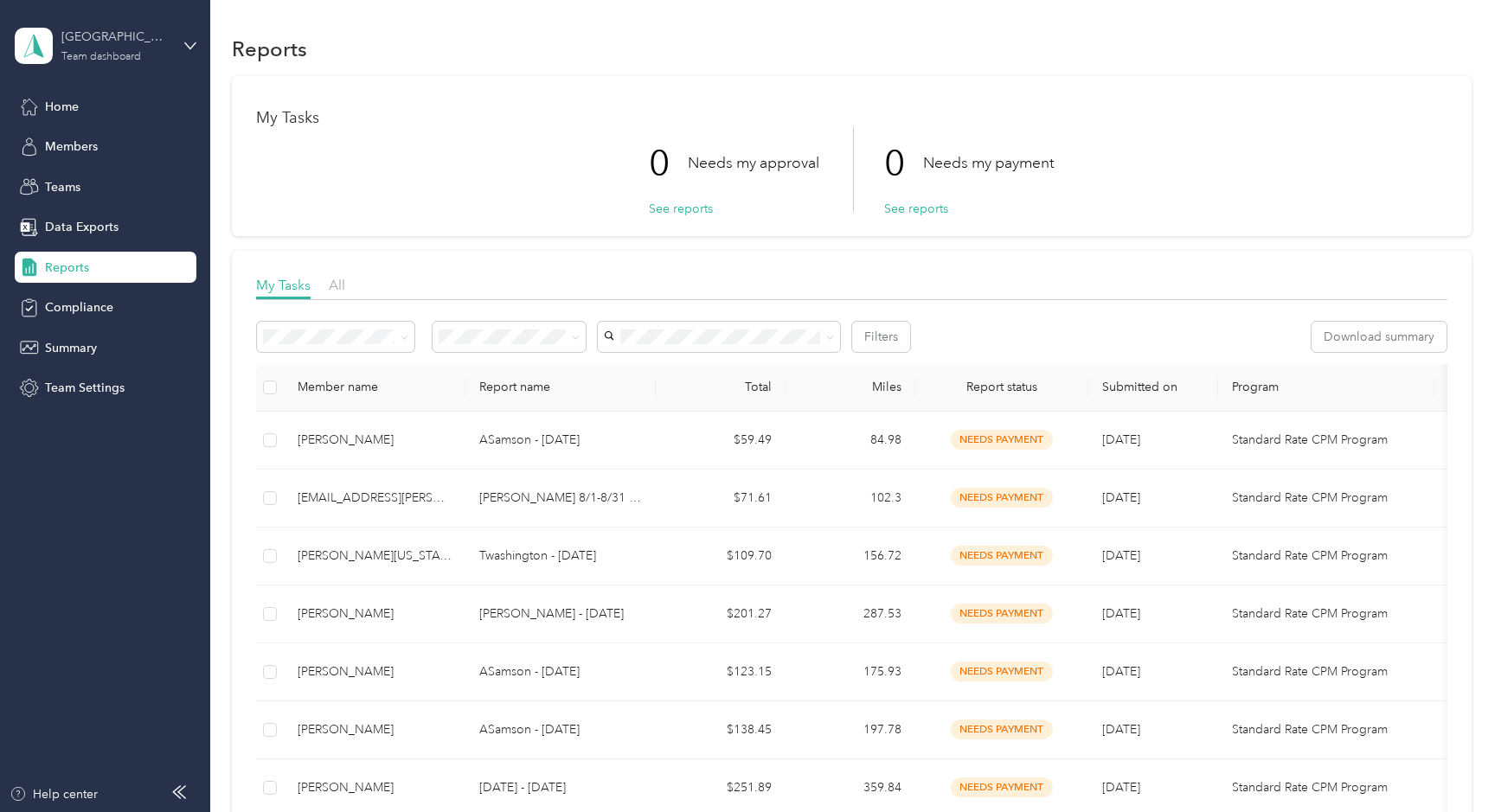
click at [103, 60] on div "Team dashboard" at bounding box center [101, 58] width 79 height 11
click at [95, 180] on div "Personal dashboard" at bounding box center [84, 181] width 109 height 18
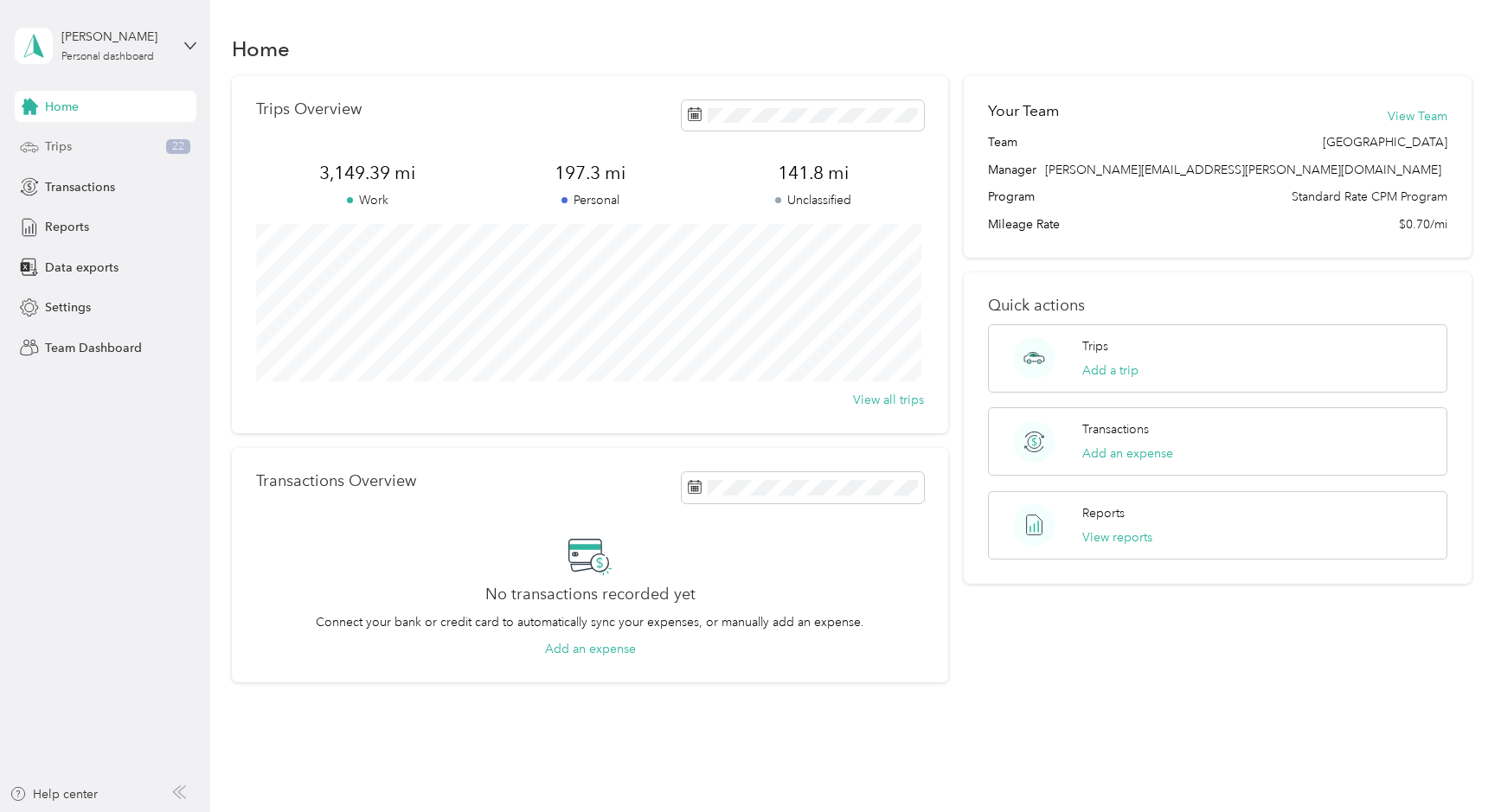
click at [58, 148] on span "Trips" at bounding box center [59, 146] width 27 height 18
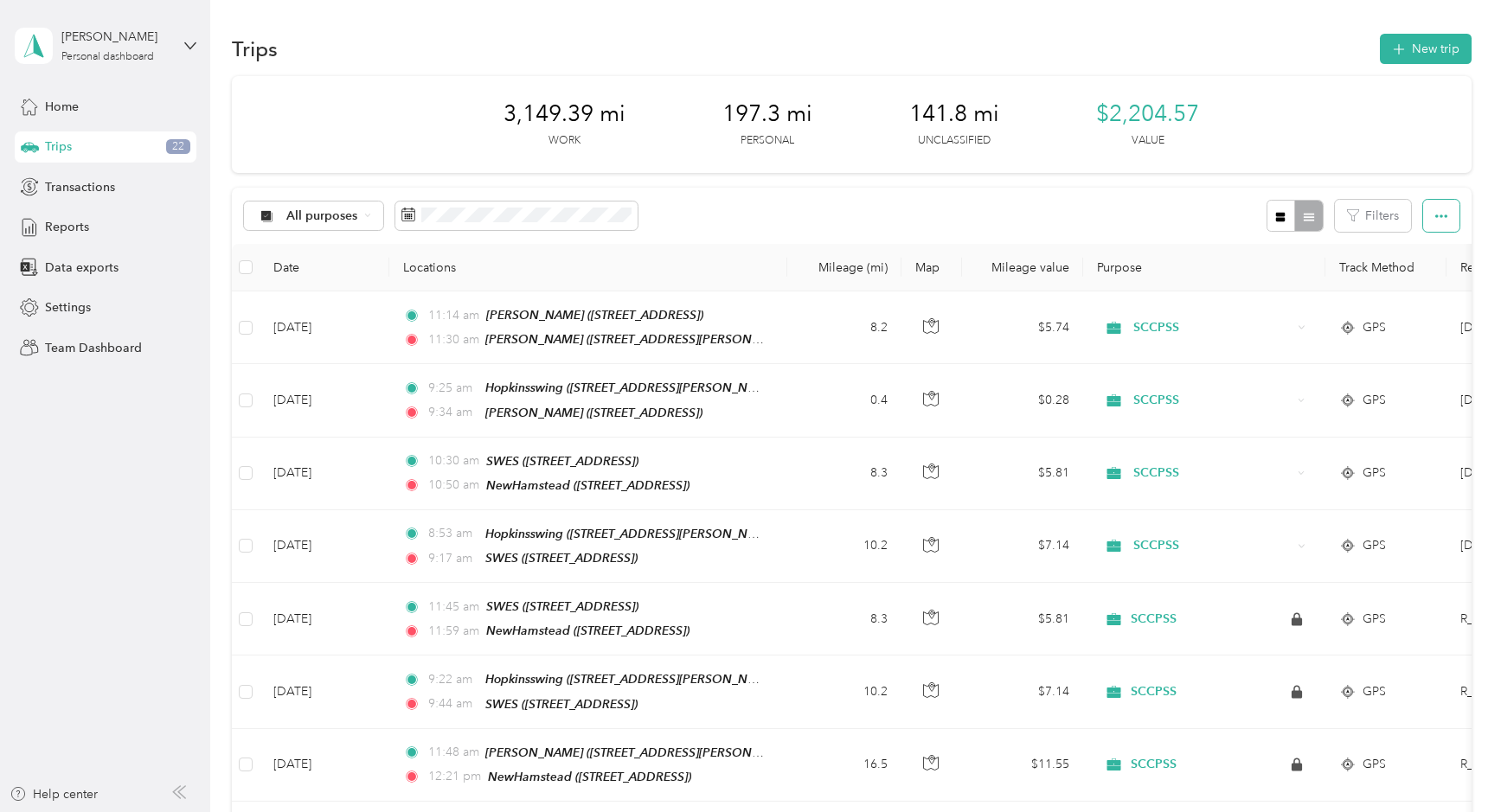
click at [1435, 213] on icon "button" at bounding box center [1441, 216] width 12 height 12
click at [190, 47] on icon at bounding box center [190, 45] width 12 height 12
